Goal: Navigation & Orientation: Find specific page/section

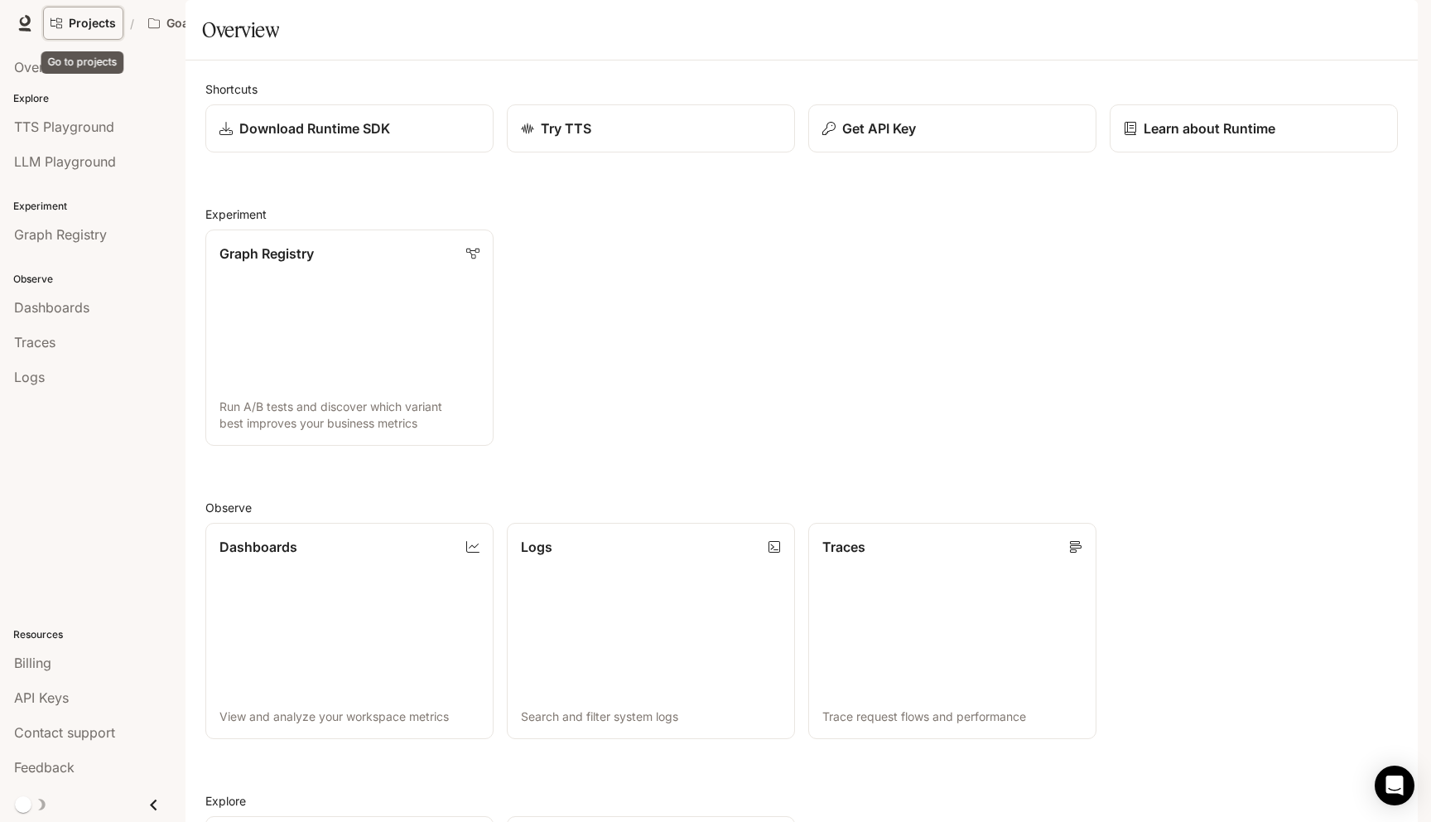
click at [109, 26] on span "Projects" at bounding box center [92, 24] width 47 height 14
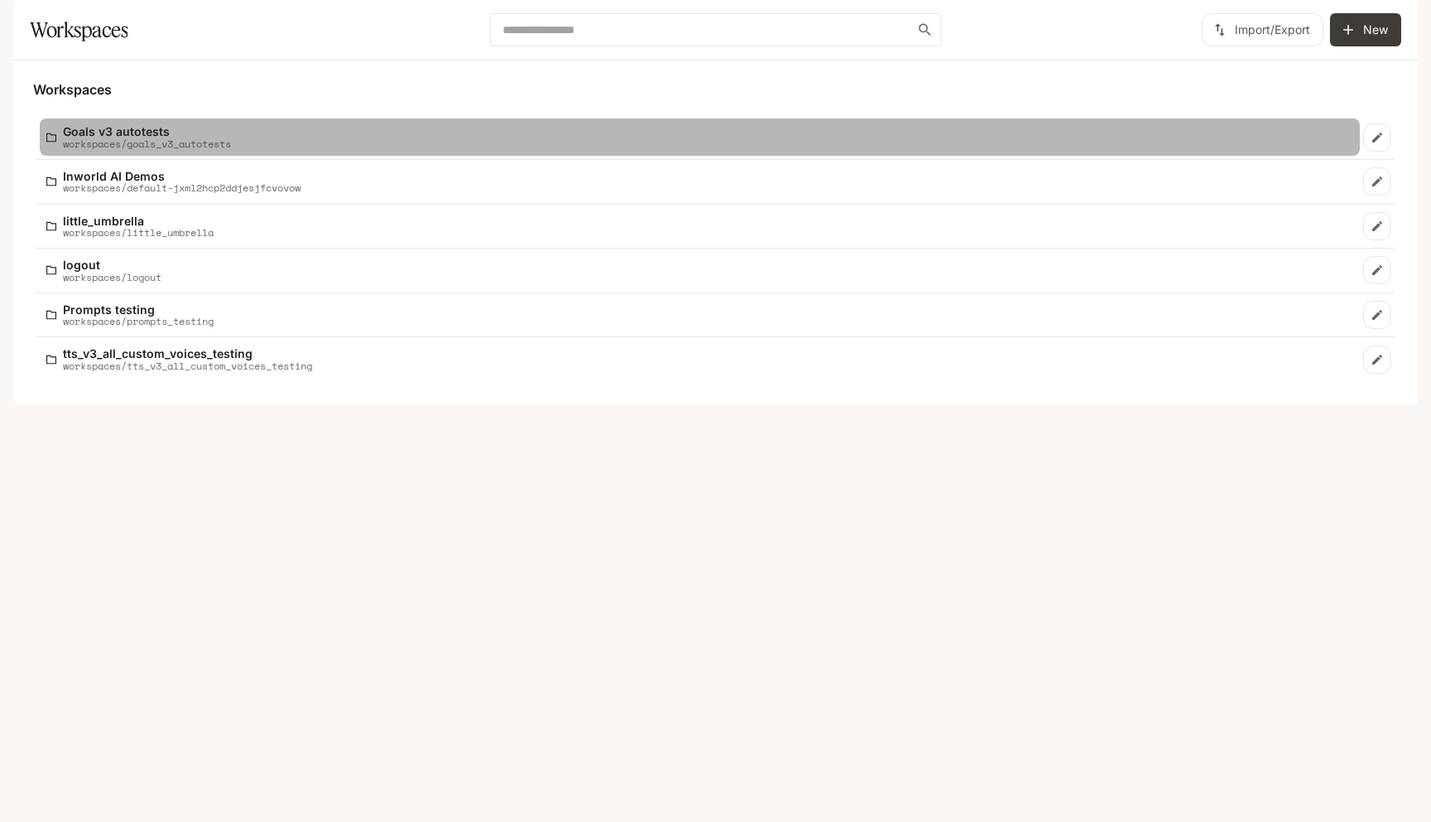
click at [145, 149] on p "workspaces/goals_v3_autotests" at bounding box center [147, 143] width 168 height 11
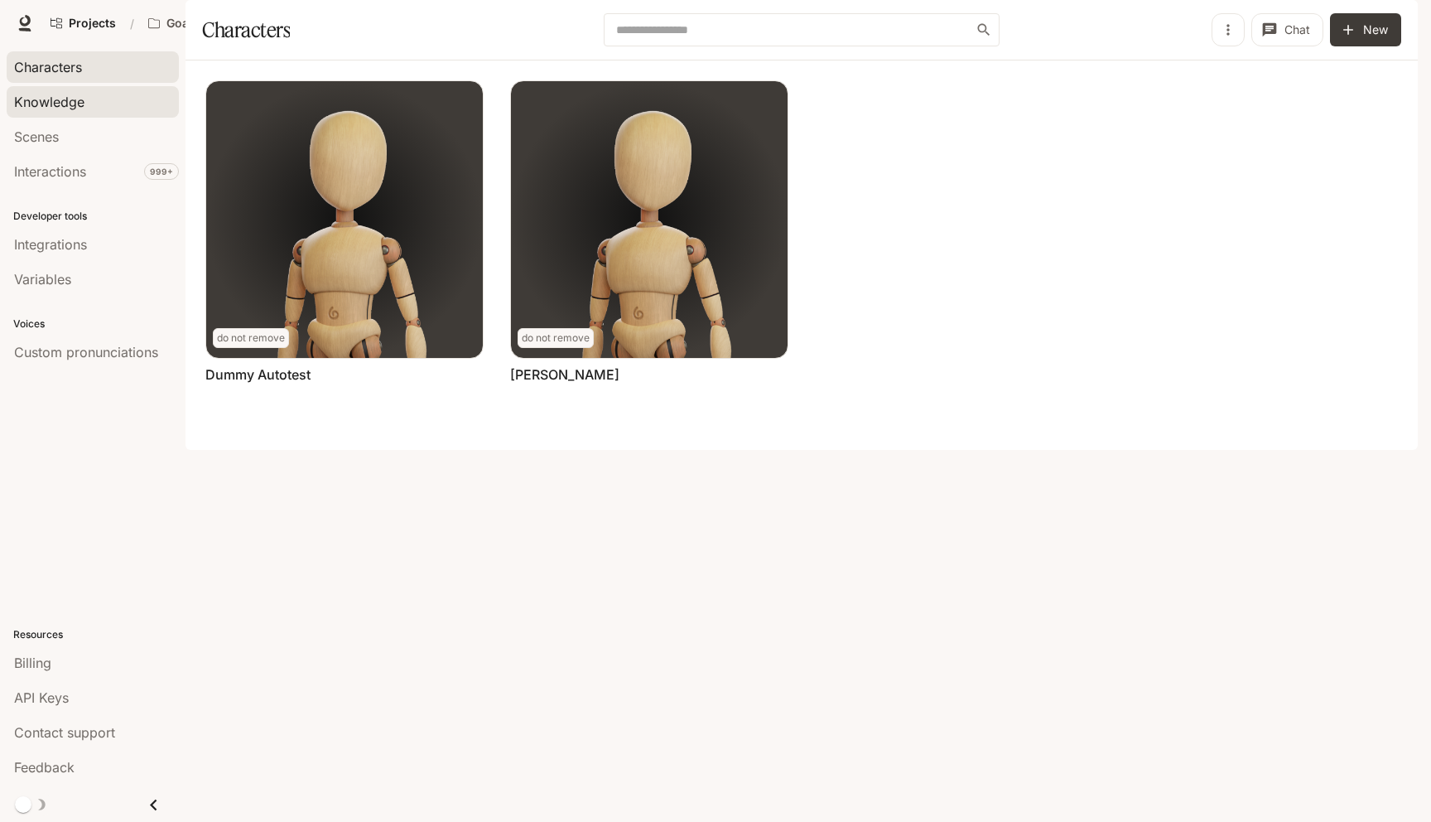
click at [77, 103] on span "Knowledge" at bounding box center [49, 102] width 70 height 20
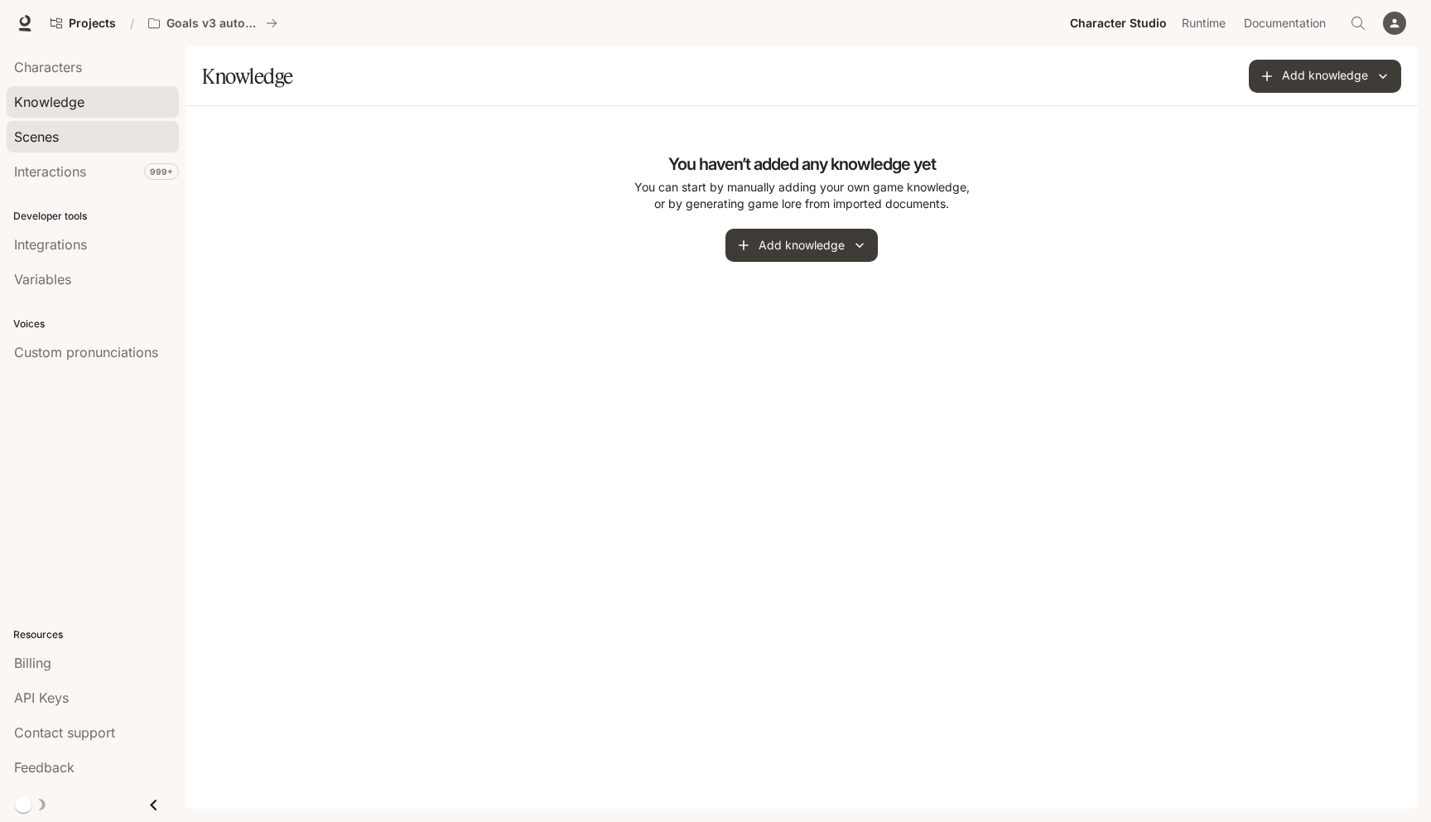
click at [68, 131] on div "Scenes" at bounding box center [92, 137] width 157 height 20
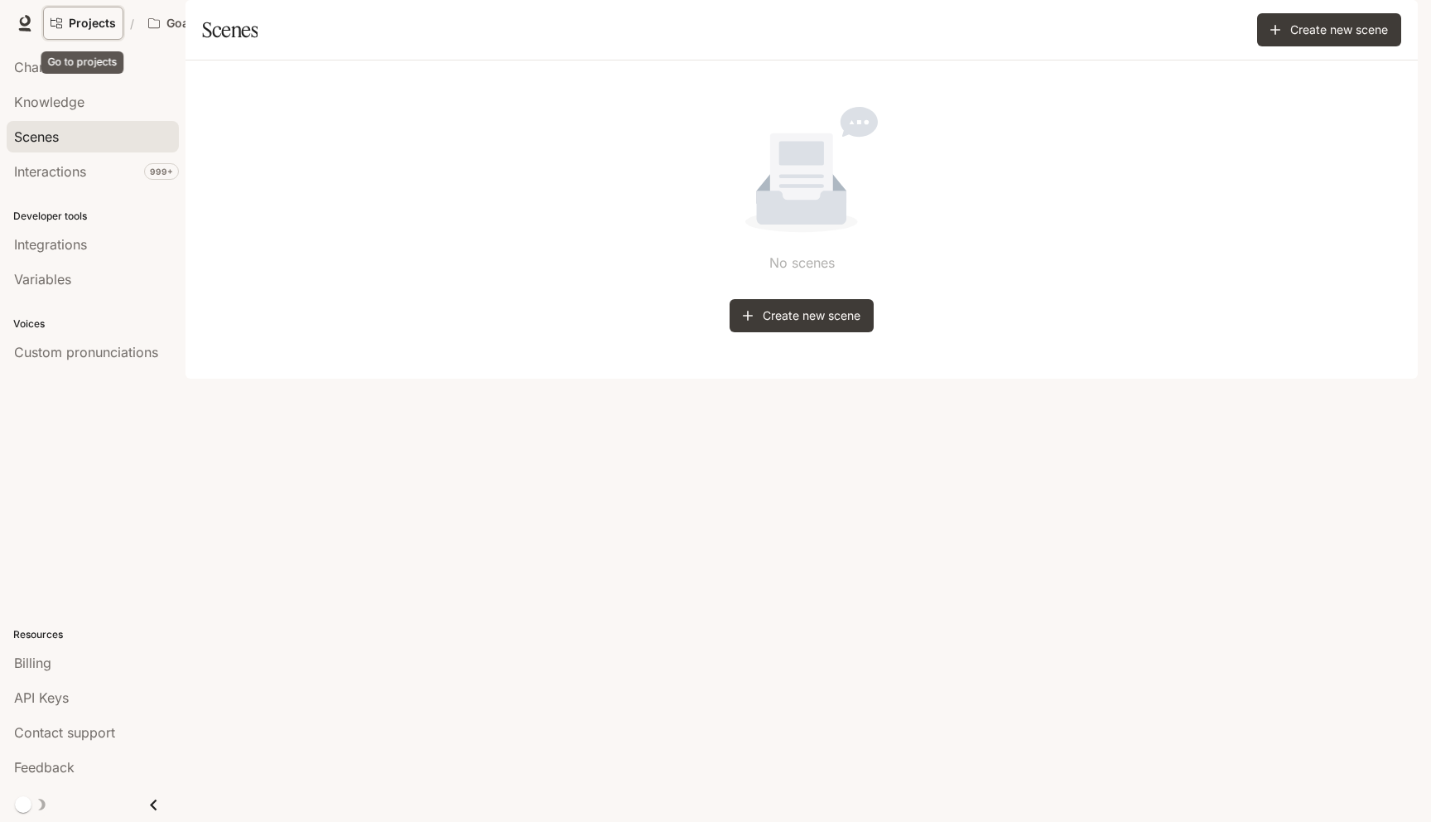
click at [99, 22] on span "Projects" at bounding box center [92, 24] width 47 height 14
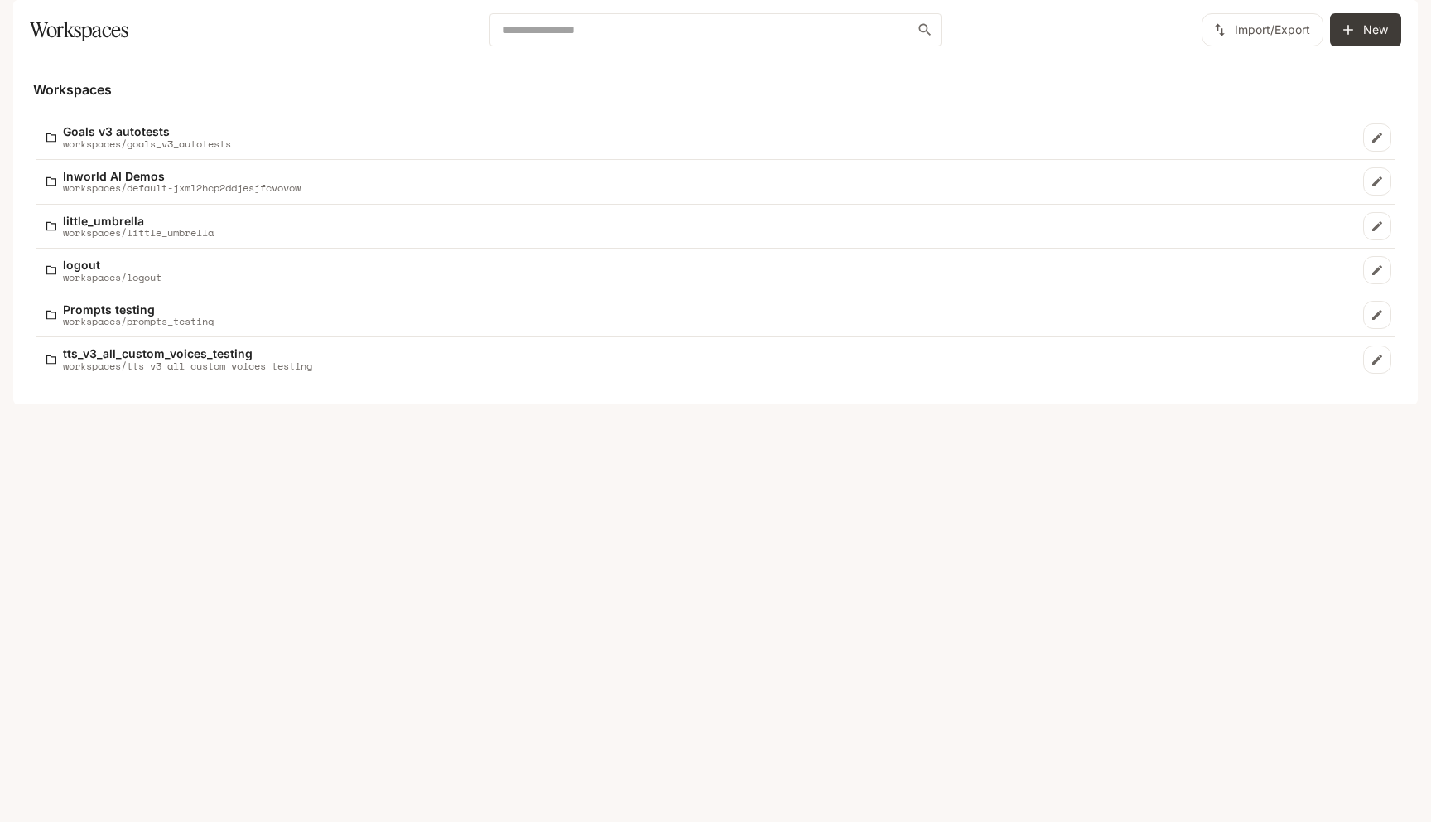
click at [1385, 32] on button "button" at bounding box center [1394, 23] width 33 height 33
click at [1208, 291] on span "Sign out" at bounding box center [1288, 290] width 217 height 17
